Goal: Task Accomplishment & Management: Use online tool/utility

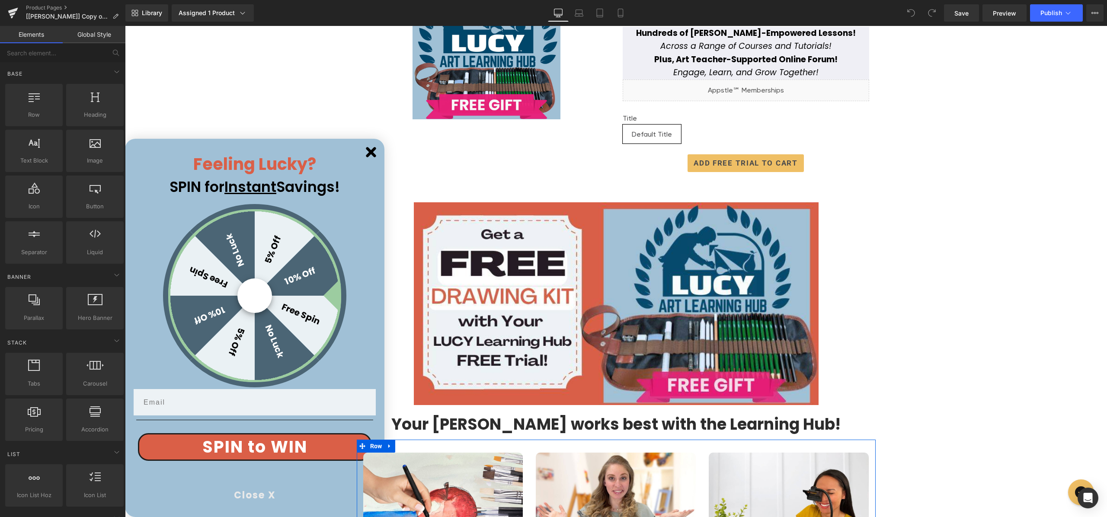
scroll to position [130, 0]
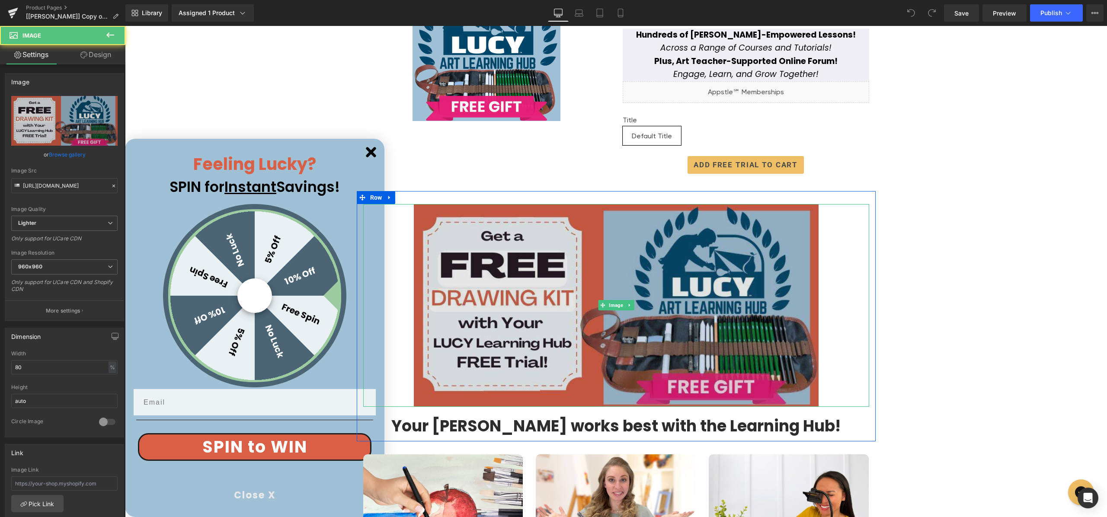
click at [611, 262] on img at bounding box center [616, 305] width 405 height 203
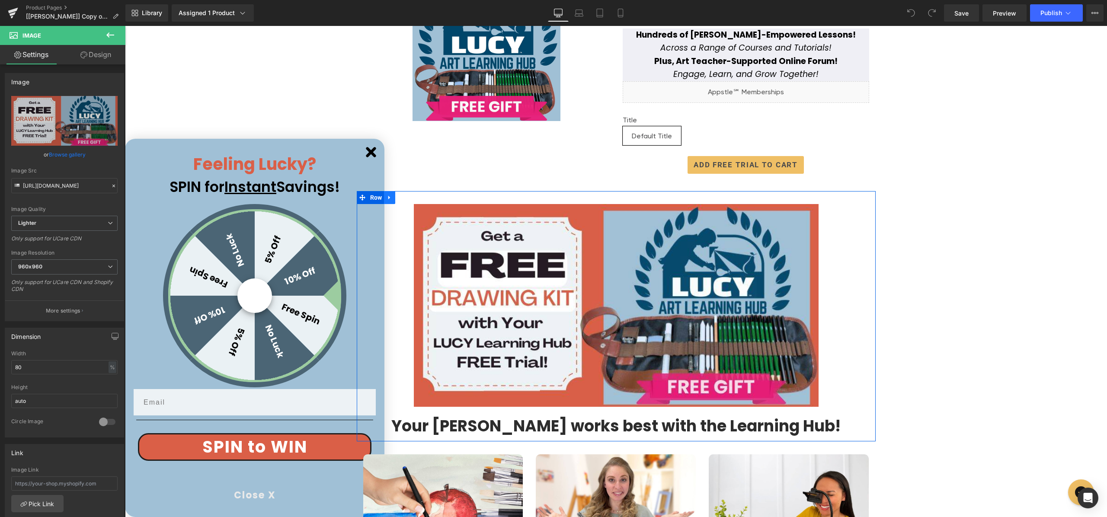
click at [388, 195] on icon at bounding box center [390, 198] width 6 height 6
click at [409, 195] on icon at bounding box center [412, 198] width 6 height 6
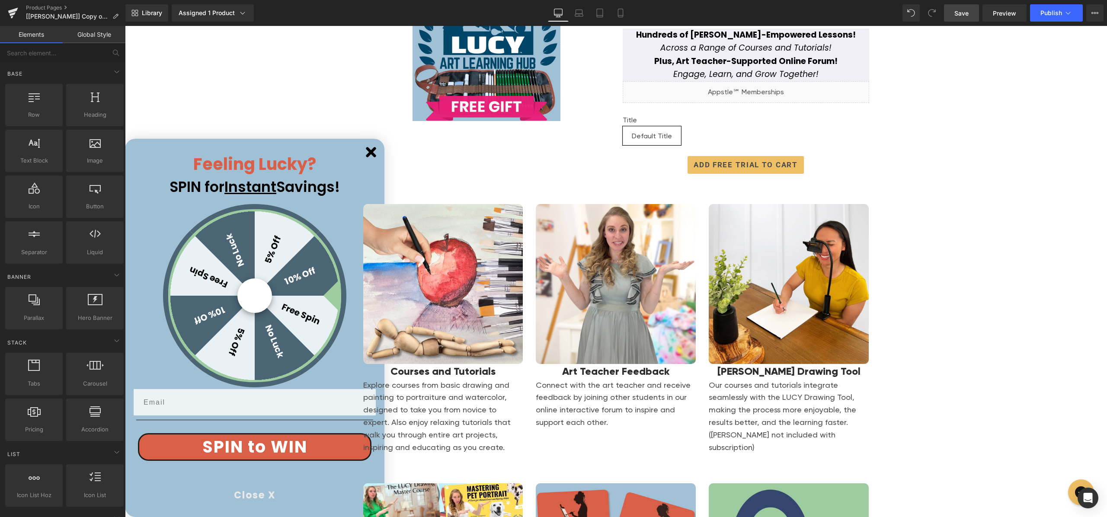
click at [957, 12] on span "Save" at bounding box center [961, 13] width 14 height 9
click at [1049, 13] on span "Publish" at bounding box center [1051, 13] width 22 height 7
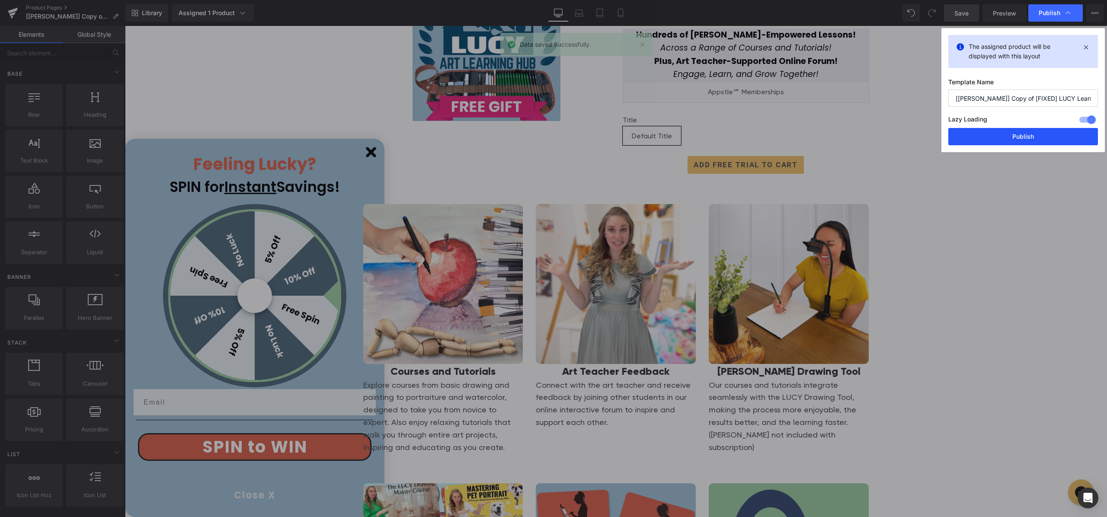
click at [1018, 135] on button "Publish" at bounding box center [1023, 136] width 150 height 17
